Goal: Find specific page/section: Find specific page/section

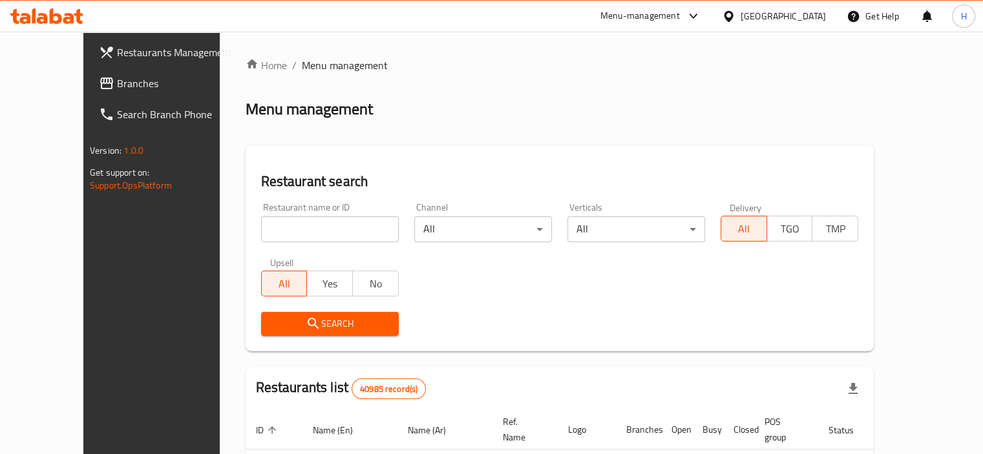
click at [314, 242] on div "Restaurant name or ID Restaurant name or ID" at bounding box center [329, 222] width 153 height 55
click at [315, 226] on input "search" at bounding box center [330, 230] width 138 height 26
type input "kfc"
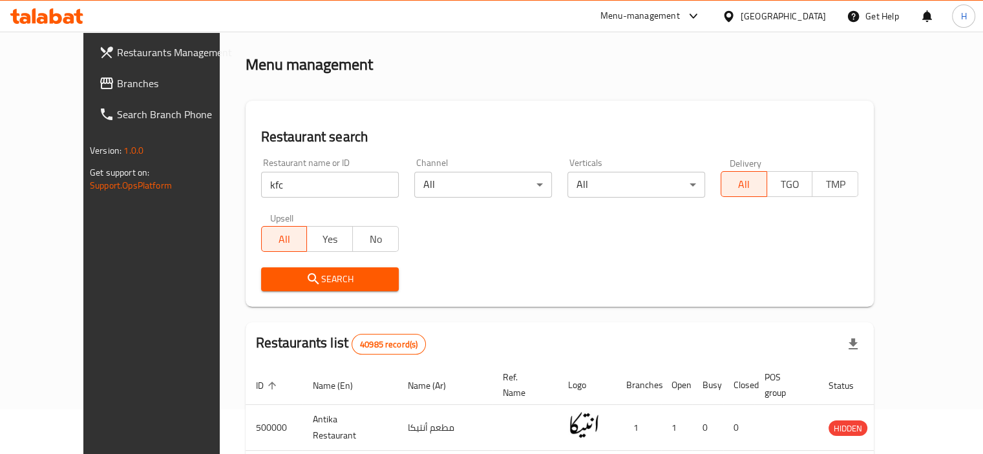
scroll to position [129, 0]
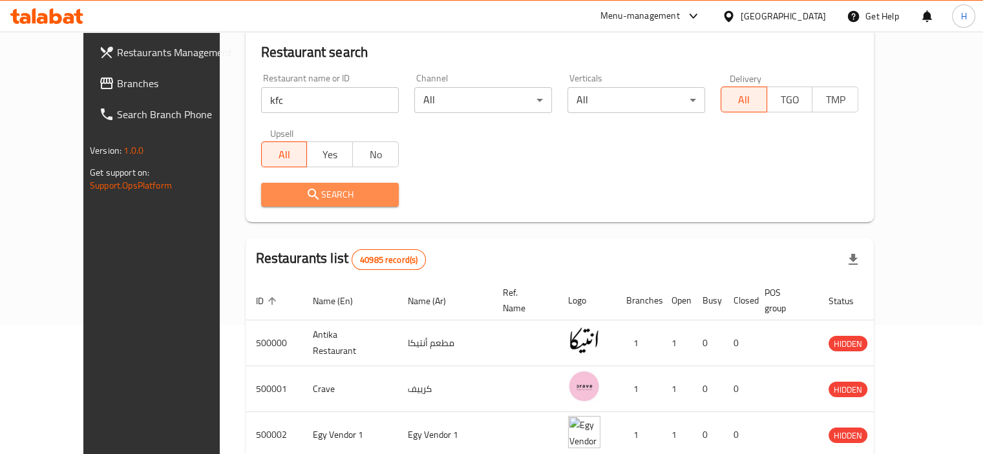
drag, startPoint x: 333, startPoint y: 201, endPoint x: 344, endPoint y: 209, distance: 13.3
click at [333, 200] on span "Search" at bounding box center [329, 195] width 117 height 16
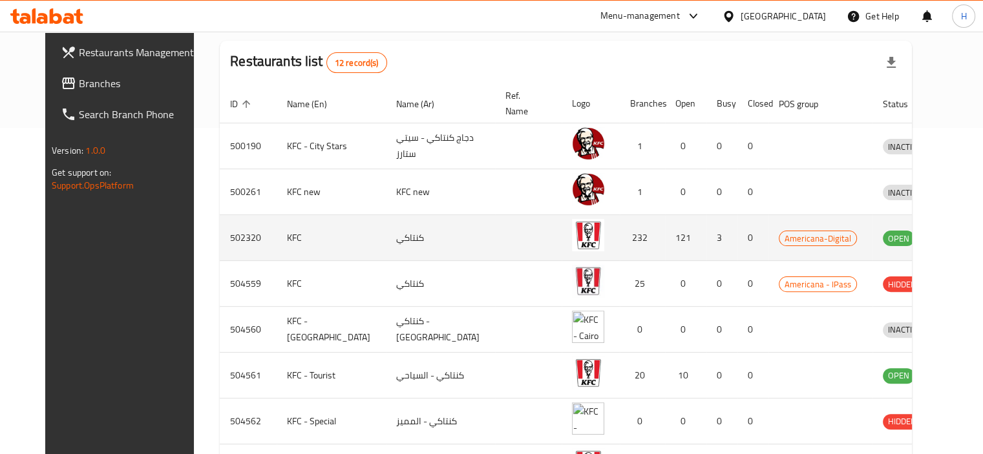
scroll to position [325, 0]
drag, startPoint x: 613, startPoint y: 238, endPoint x: 677, endPoint y: 240, distance: 64.7
click at [677, 240] on tr "502320 KFC كنتاكي 232 121 3 0 Americana-Digital OPEN" at bounding box center [603, 240] width 767 height 46
click at [620, 240] on td "232" at bounding box center [642, 240] width 45 height 46
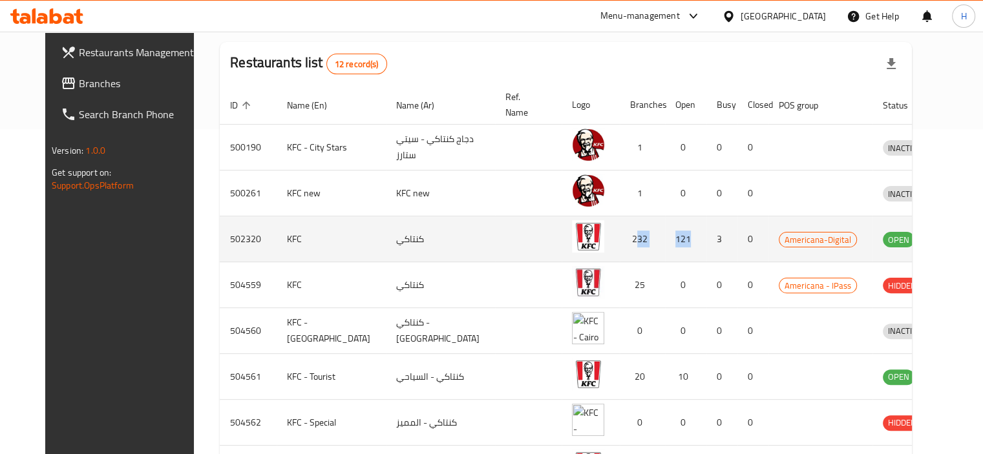
click at [620, 237] on td "232" at bounding box center [642, 240] width 45 height 46
click at [665, 237] on td "121" at bounding box center [685, 240] width 41 height 46
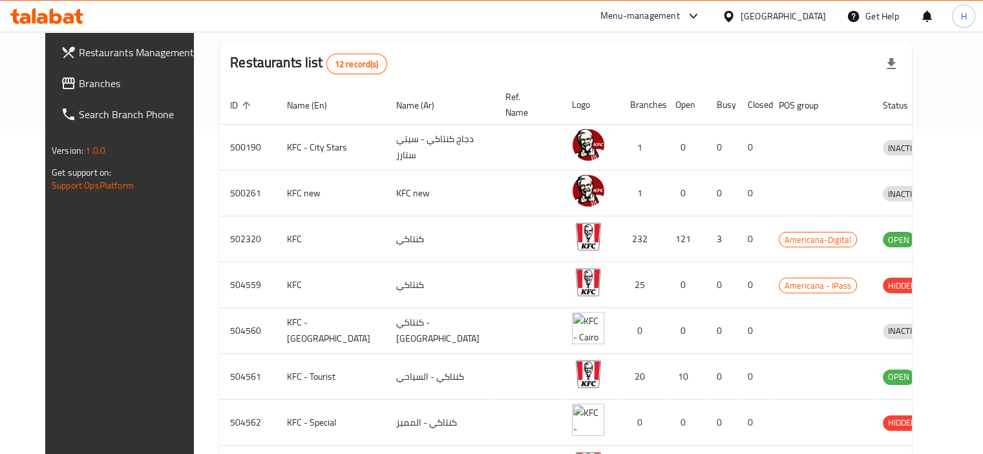
scroll to position [2, 0]
